Goal: Check status: Check status

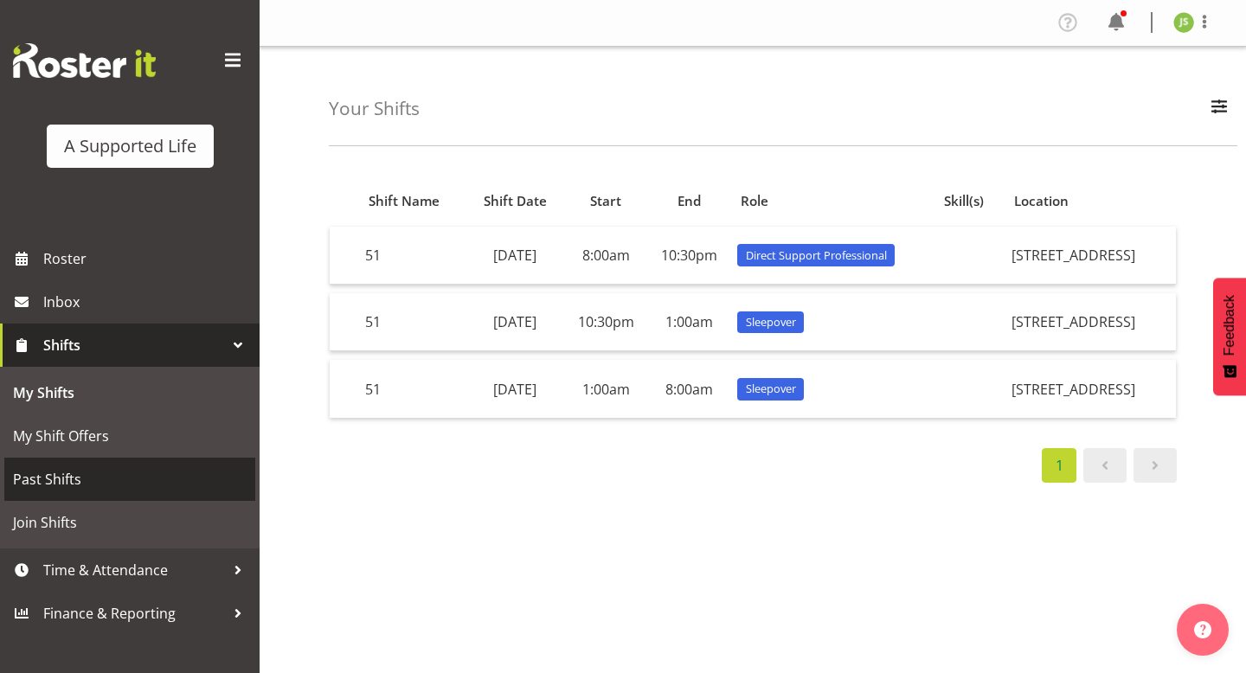
click at [165, 471] on span "Past Shifts" at bounding box center [130, 479] width 234 height 26
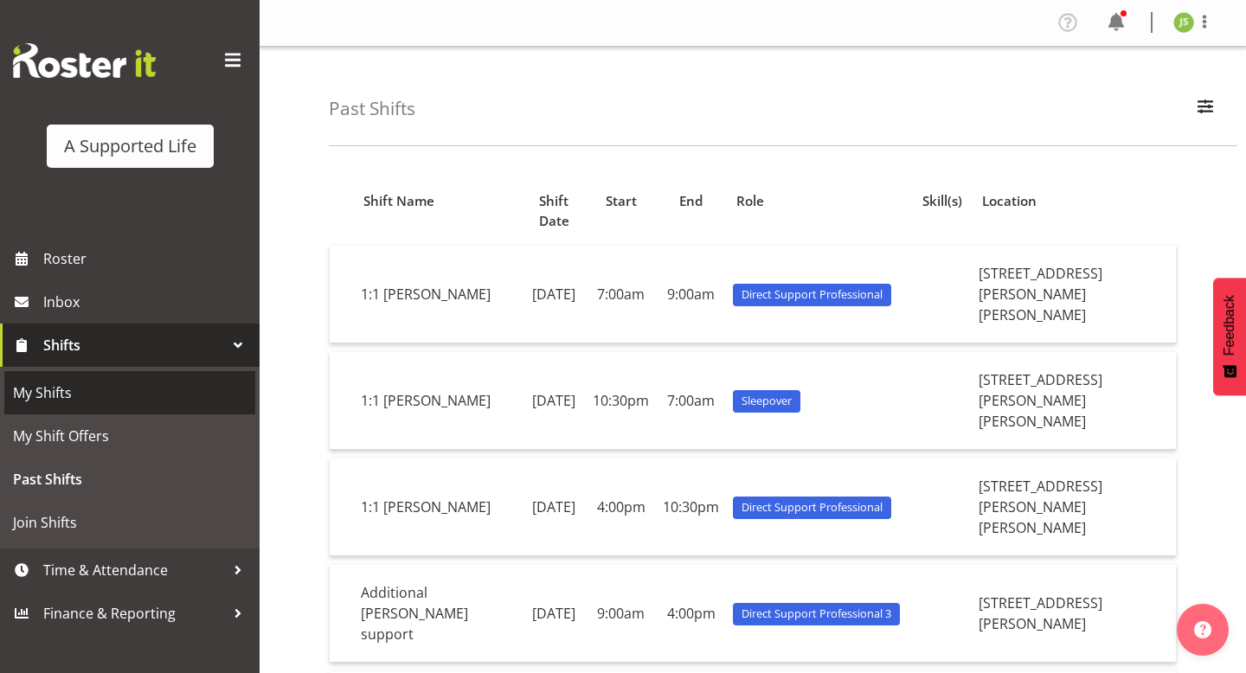
click at [188, 389] on span "My Shifts" at bounding box center [130, 393] width 234 height 26
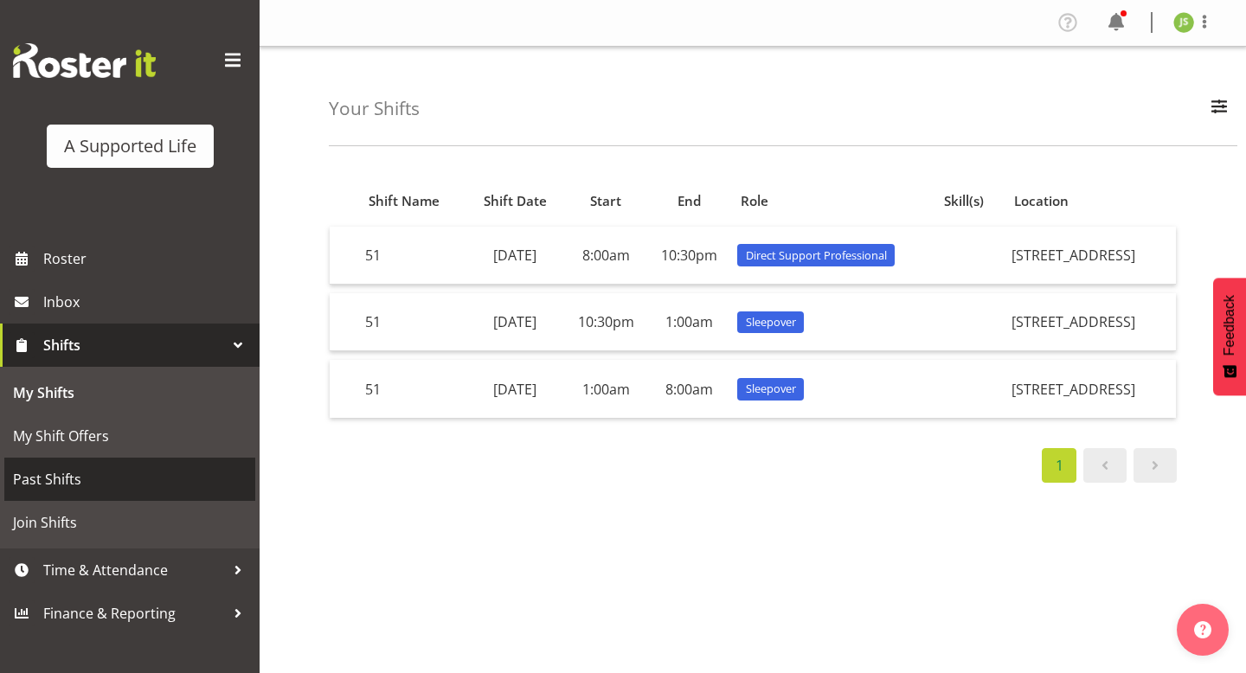
click at [162, 472] on span "Past Shifts" at bounding box center [130, 479] width 234 height 26
